Goal: Ask a question

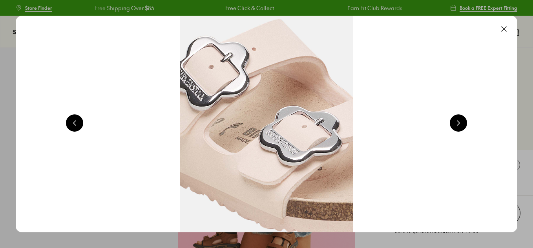
click at [506, 26] on button at bounding box center [503, 28] width 17 height 17
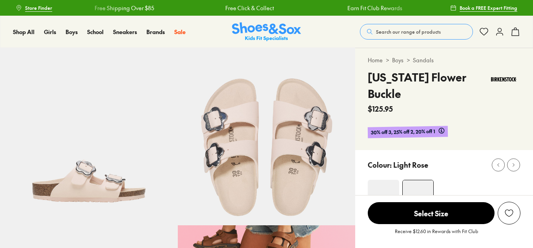
click at [389, 184] on img at bounding box center [383, 195] width 31 height 31
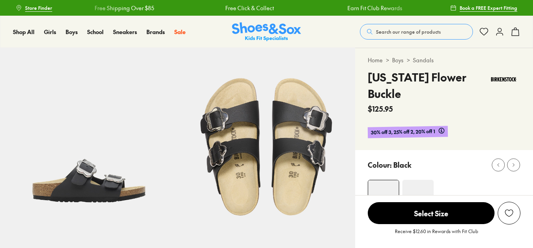
click at [386, 180] on img at bounding box center [383, 195] width 31 height 31
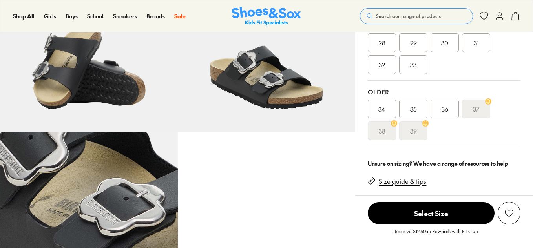
select select "*"
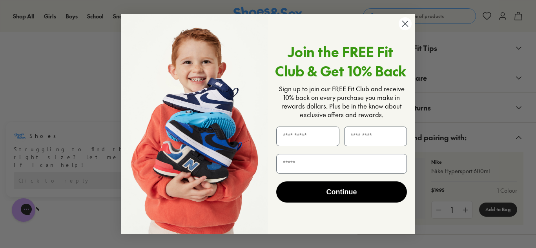
click at [405, 25] on circle "Close dialog" at bounding box center [405, 23] width 13 height 13
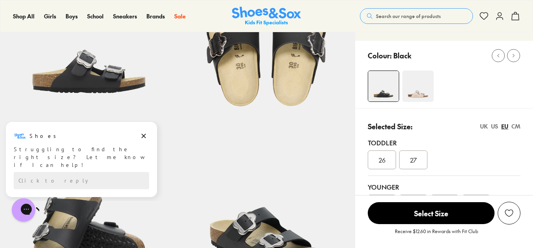
scroll to position [105, 0]
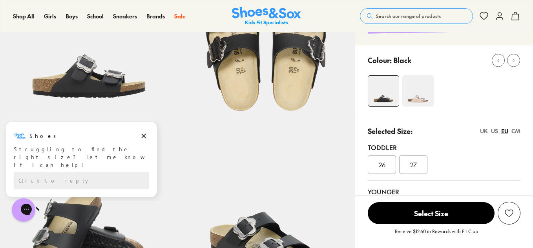
click at [463, 206] on span "Select Size" at bounding box center [431, 213] width 127 height 22
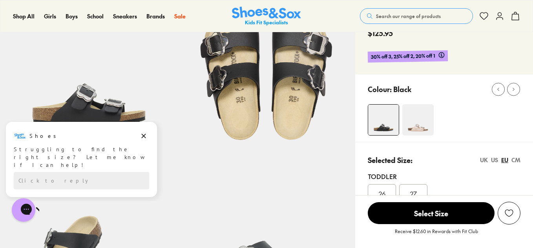
click at [175, 176] on img at bounding box center [89, 239] width 178 height 178
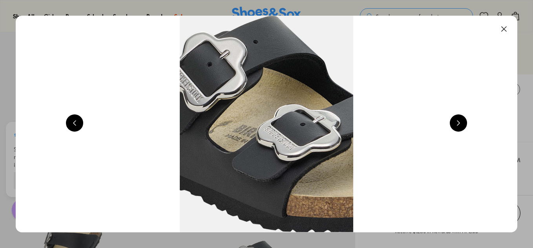
scroll to position [0, 1513]
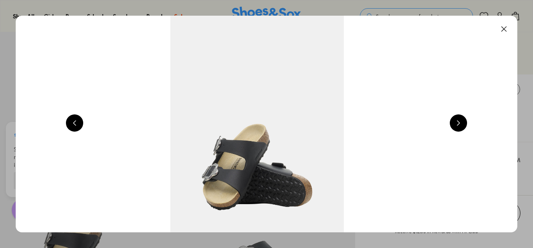
click at [504, 24] on button at bounding box center [503, 28] width 17 height 17
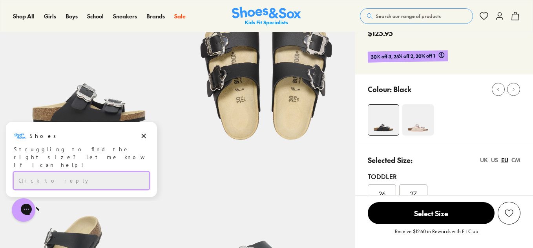
click at [73, 175] on div "Click to reply" at bounding box center [81, 180] width 135 height 17
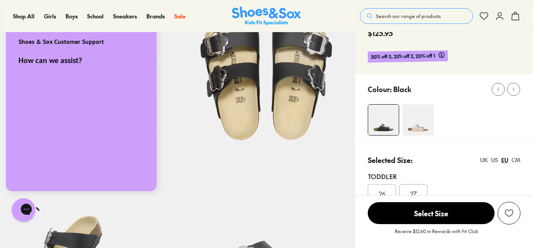
scroll to position [0, 0]
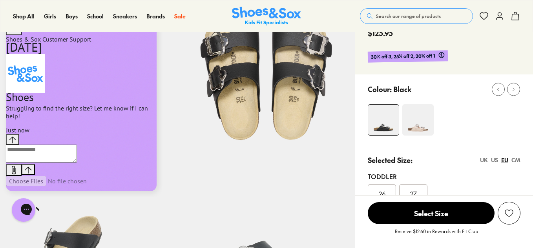
click at [77, 163] on textarea "live chat message input" at bounding box center [41, 154] width 71 height 18
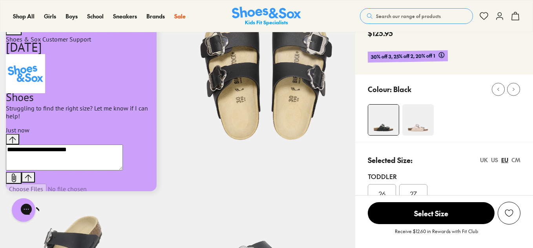
type textarea "**********"
click at [32, 175] on icon "Send message" at bounding box center [28, 178] width 7 height 7
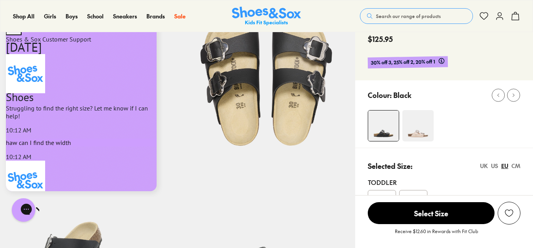
scroll to position [96, 0]
type textarea "**********"
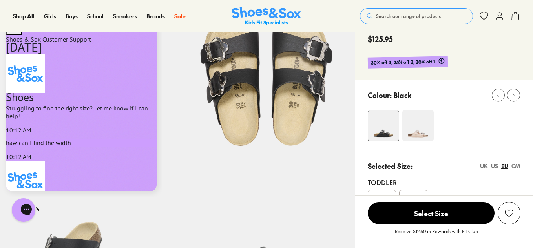
scroll to position [191, 0]
click at [496, 171] on div "Toddler 26 27" at bounding box center [444, 193] width 153 height 44
click at [493, 162] on div "US" at bounding box center [494, 166] width 7 height 8
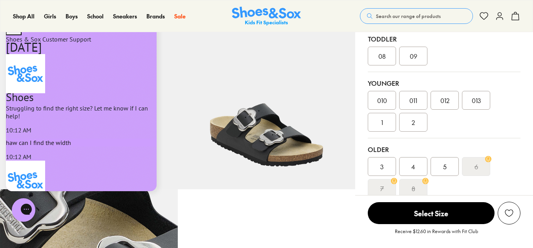
scroll to position [375, 0]
type textarea "**********"
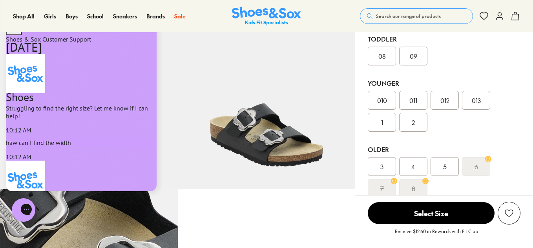
click at [387, 157] on div "3" at bounding box center [382, 166] width 28 height 19
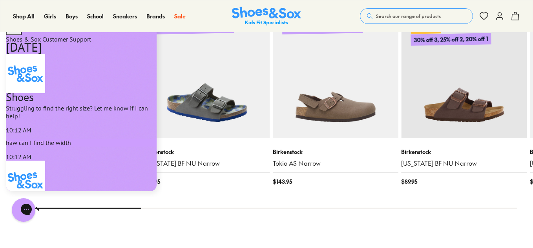
scroll to position [947, 0]
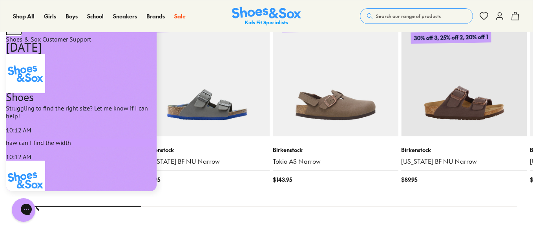
click at [15, 34] on icon "go to home page" at bounding box center [13, 29] width 9 height 9
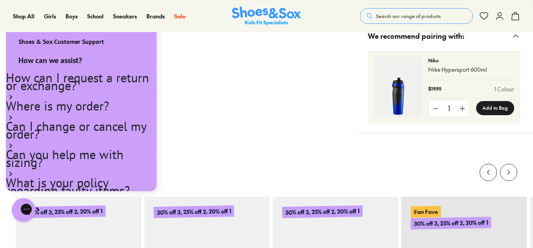
scroll to position [753, 0]
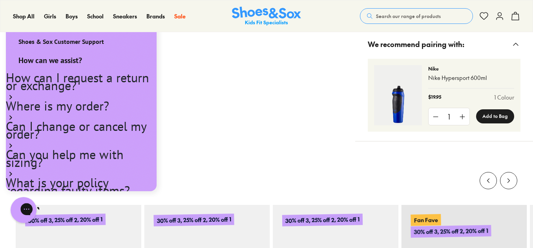
click at [50, 205] on div "Gorgias live chat" at bounding box center [54, 210] width 9 height 11
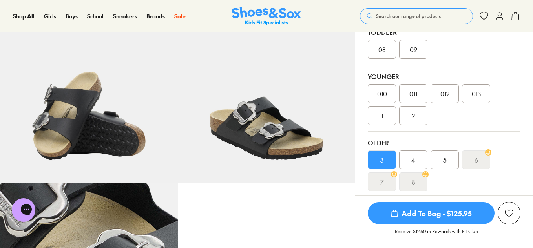
scroll to position [220, 0]
